Goal: Transaction & Acquisition: Book appointment/travel/reservation

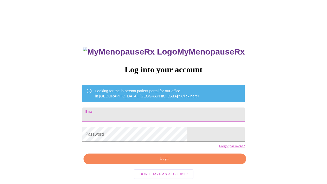
click at [138, 112] on input "Email" at bounding box center [163, 115] width 162 height 14
type input "[EMAIL_ADDRESS][DOMAIN_NAME]"
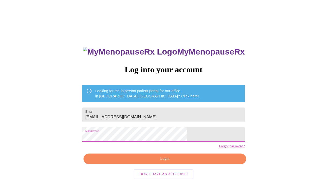
click at [154, 162] on span "Login" at bounding box center [165, 159] width 151 height 6
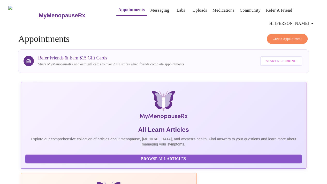
click at [297, 38] on span "Create Appointment" at bounding box center [287, 39] width 29 height 6
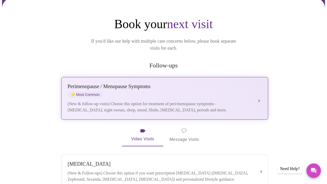
scroll to position [52, 0]
click at [199, 83] on div "[MEDICAL_DATA] / Menopause Symptoms ⭐ Most Common" at bounding box center [160, 90] width 184 height 14
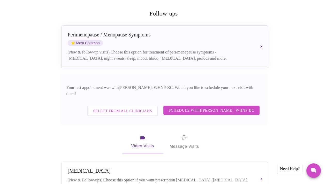
click at [207, 107] on span "Schedule with [PERSON_NAME], WHNP-BC" at bounding box center [212, 110] width 86 height 7
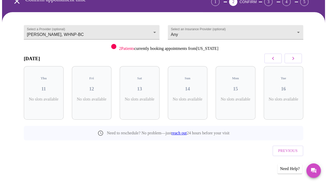
scroll to position [26, 0]
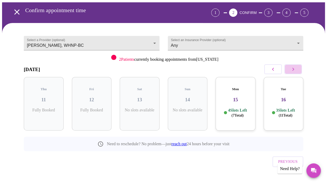
click at [293, 72] on icon "button" at bounding box center [293, 69] width 6 height 6
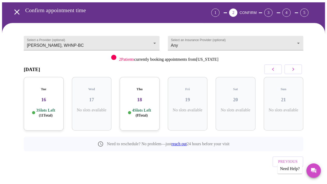
click at [293, 72] on icon "button" at bounding box center [293, 69] width 6 height 6
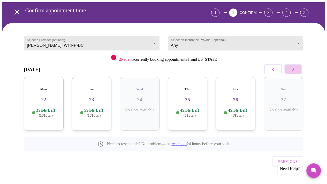
click at [293, 72] on icon "button" at bounding box center [293, 69] width 6 height 6
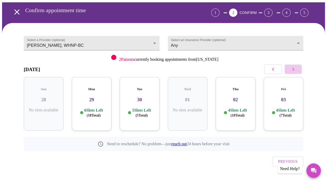
click at [293, 72] on icon "button" at bounding box center [293, 69] width 6 height 6
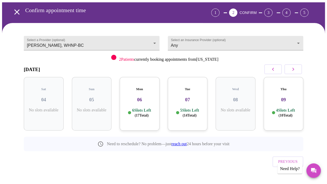
click at [293, 72] on icon "button" at bounding box center [293, 69] width 6 height 6
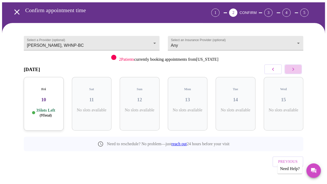
click at [293, 72] on icon "button" at bounding box center [293, 69] width 6 height 6
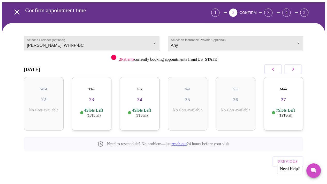
click at [293, 72] on icon "button" at bounding box center [293, 69] width 6 height 6
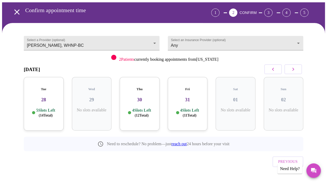
click at [51, 97] on h3 "28" at bounding box center [44, 100] width 32 height 6
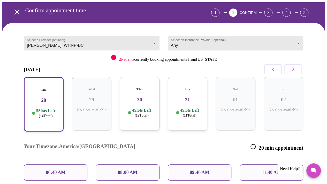
scroll to position [52, 0]
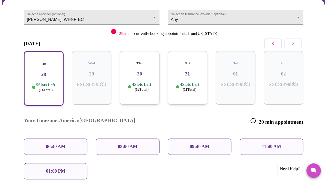
click at [150, 85] on p "4 Slots Left ( 12 Total)" at bounding box center [141, 87] width 19 height 10
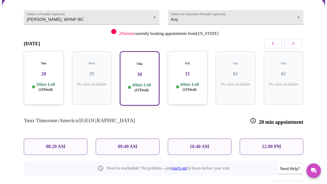
click at [196, 144] on p "10:40 AM" at bounding box center [200, 146] width 20 height 5
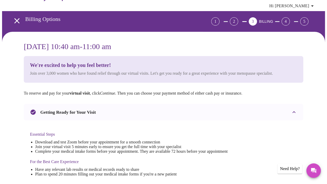
scroll to position [26, 0]
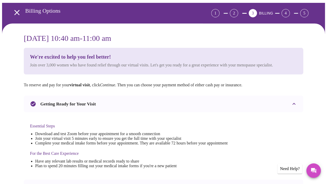
click at [225, 142] on li "Complete your medical intake forms before your appointment. They are available …" at bounding box center [131, 143] width 192 height 5
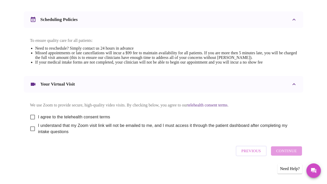
scroll to position [199, 0]
click at [31, 116] on input "I agree to the telehealth consent terms" at bounding box center [32, 117] width 11 height 11
checkbox input "true"
click at [30, 128] on input "I understand that my Zoom visit link will not be emailed to me, and I must acce…" at bounding box center [32, 128] width 11 height 11
checkbox input "true"
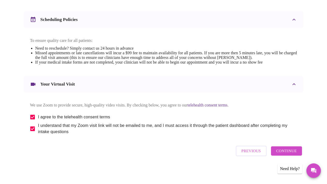
click at [285, 154] on span "Continue" at bounding box center [286, 151] width 21 height 7
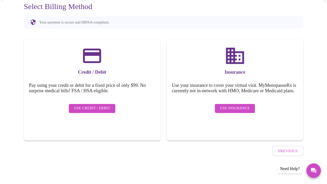
scroll to position [43, 0]
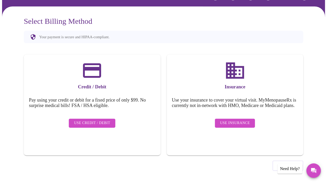
click at [242, 123] on span "Use Insurance" at bounding box center [235, 123] width 30 height 6
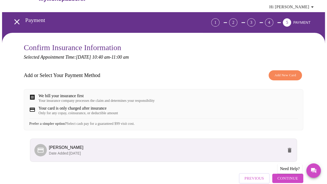
scroll to position [47, 0]
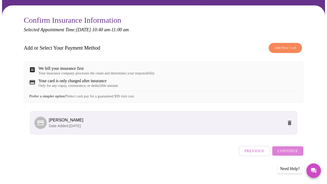
click at [293, 154] on span "Continue" at bounding box center [288, 151] width 21 height 7
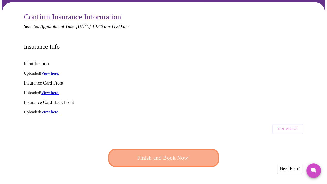
click at [174, 153] on span "Finish and Book Now!" at bounding box center [164, 158] width 100 height 10
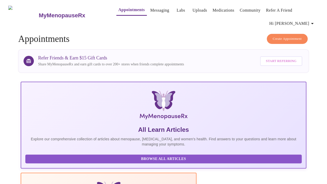
click at [306, 21] on span "Hi [PERSON_NAME]" at bounding box center [293, 23] width 46 height 7
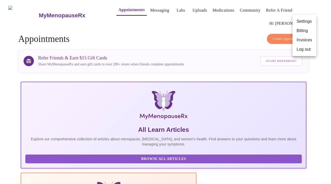
click at [301, 49] on li "Log out" at bounding box center [305, 49] width 24 height 9
